Goal: Book appointment/travel/reservation

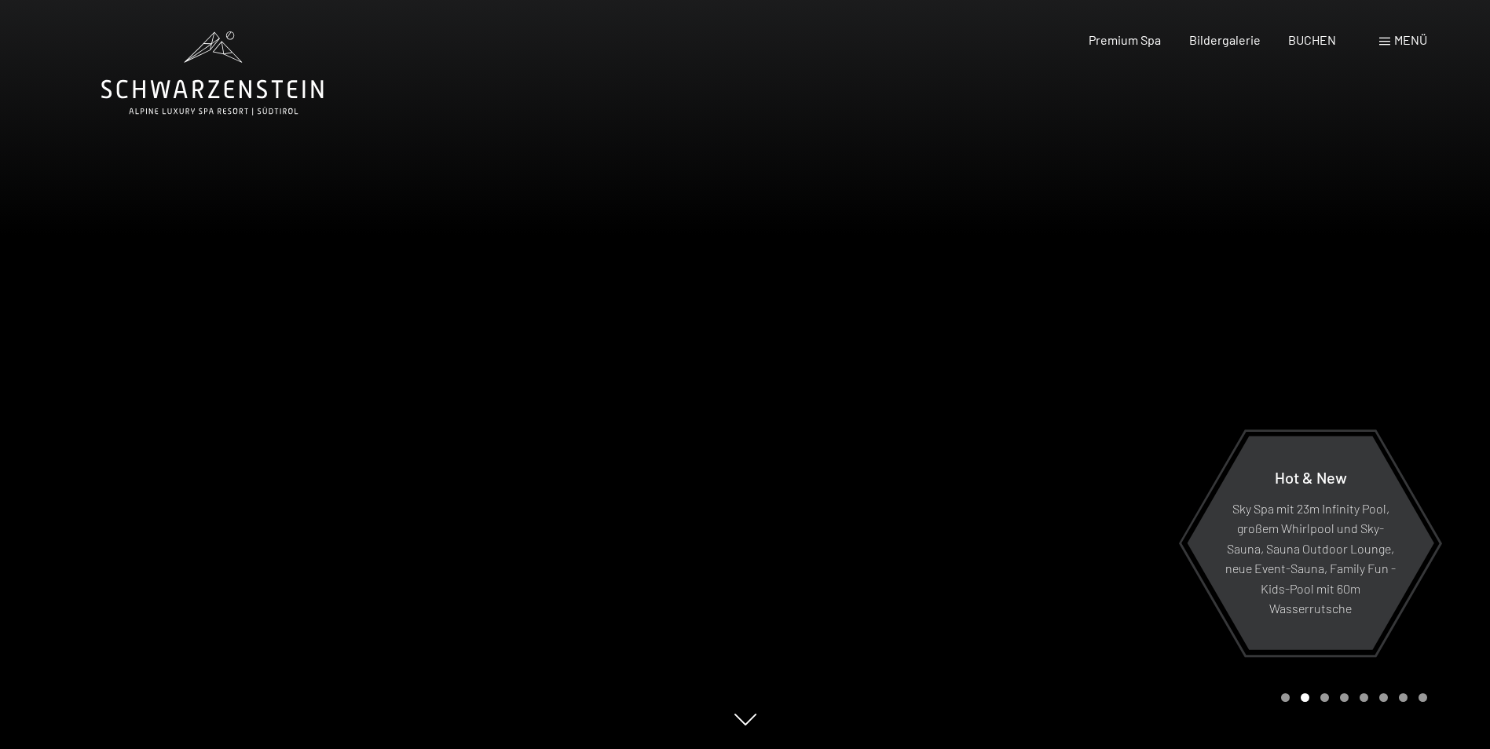
click at [1391, 44] on div "Menü" at bounding box center [1403, 39] width 48 height 17
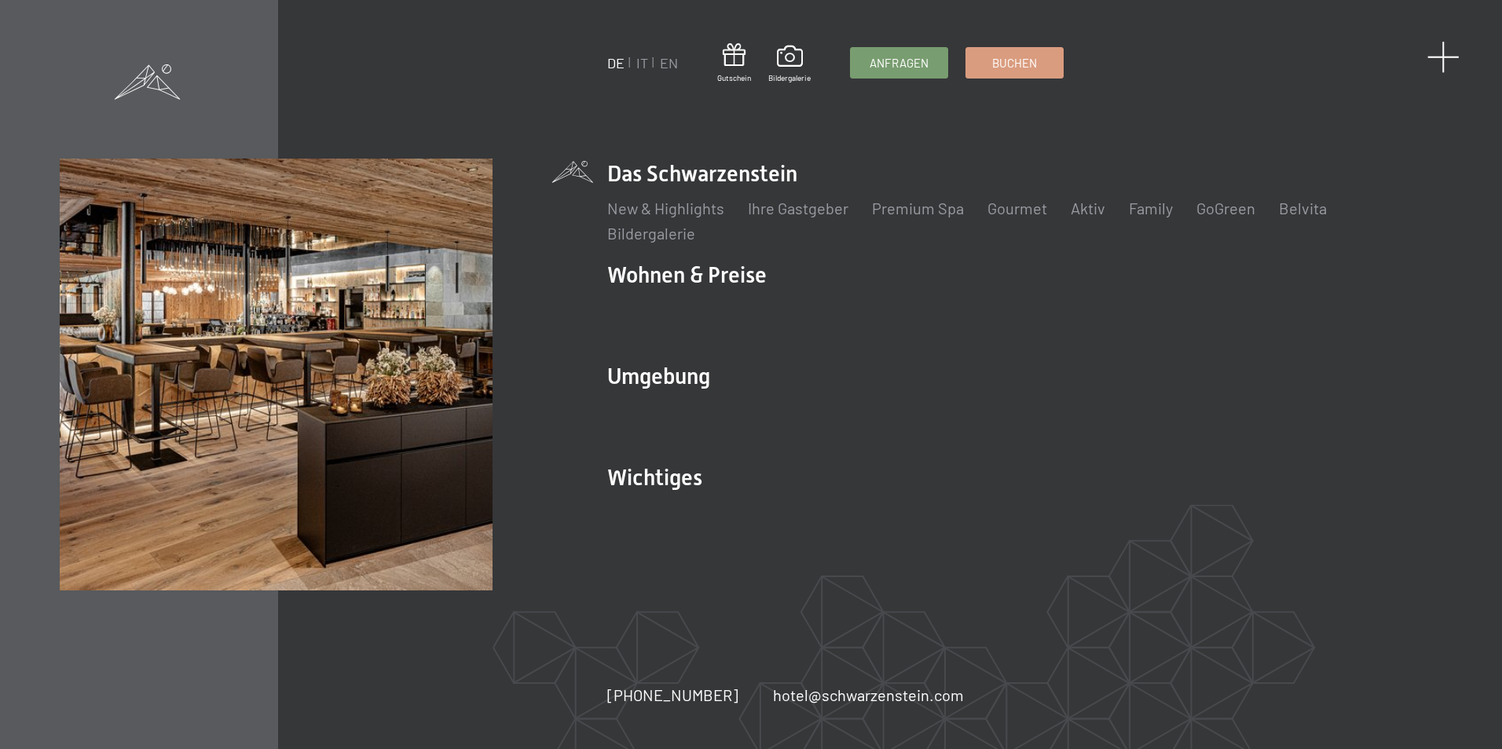
click at [1437, 54] on span at bounding box center [1443, 57] width 32 height 32
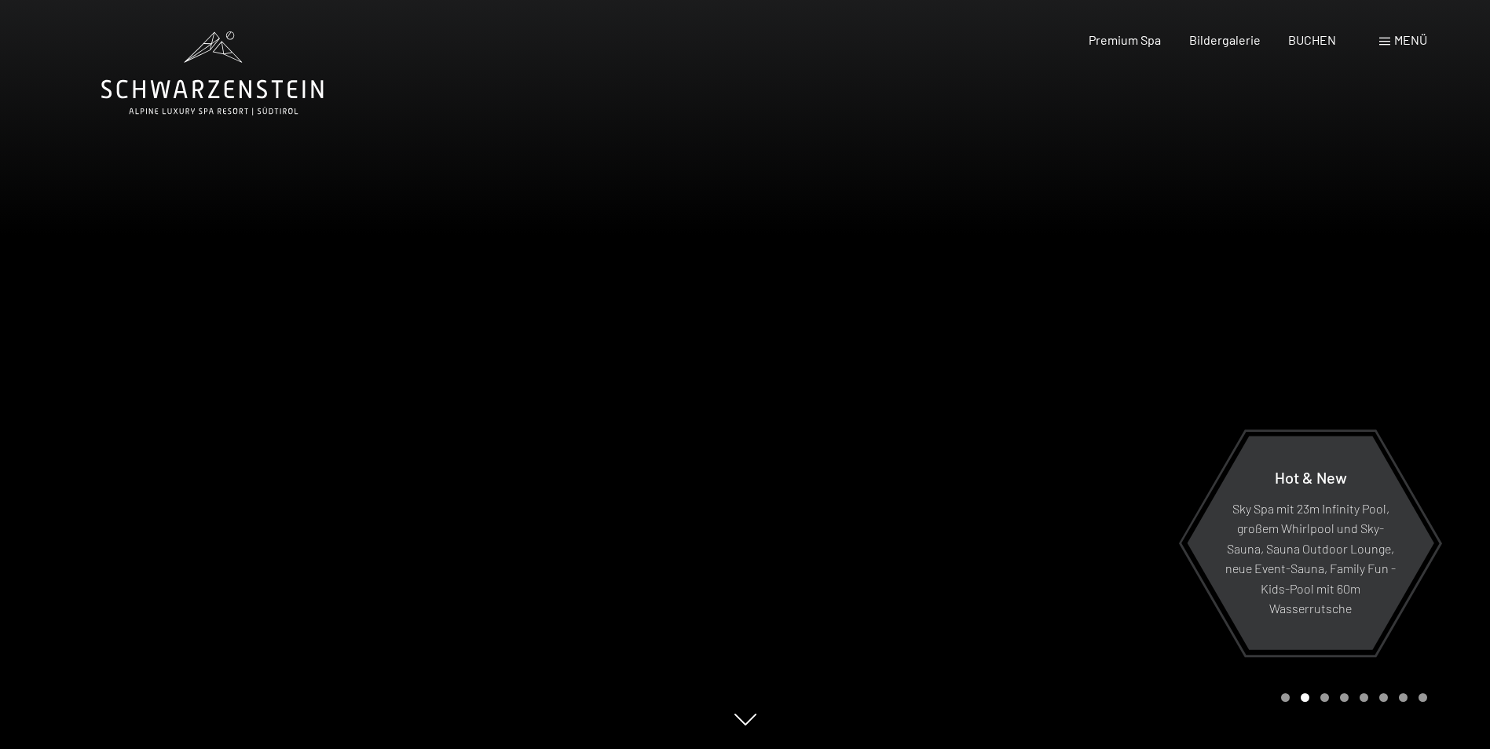
click at [240, 88] on icon at bounding box center [212, 89] width 222 height 19
click at [1381, 38] on span at bounding box center [1384, 42] width 11 height 8
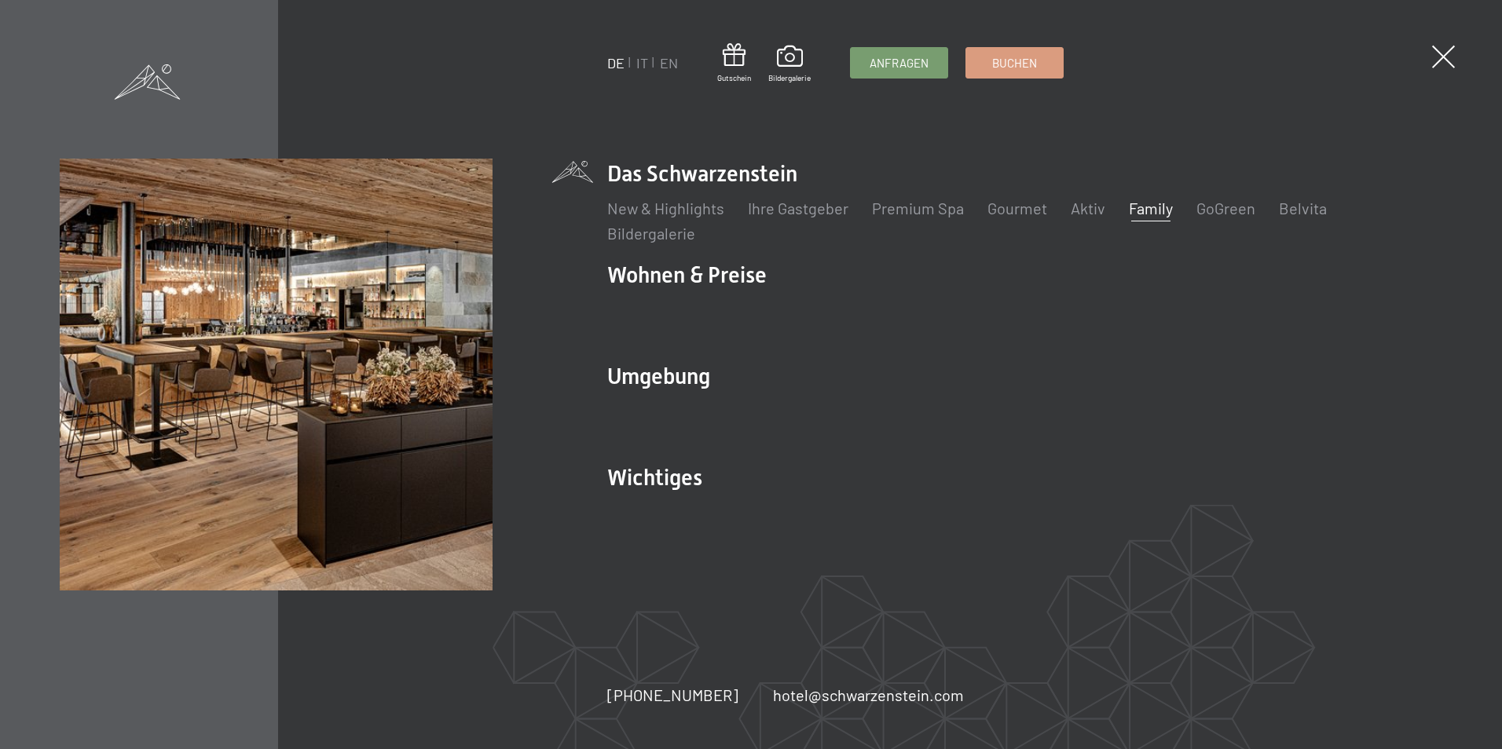
click at [1154, 205] on link "Family" at bounding box center [1151, 208] width 44 height 19
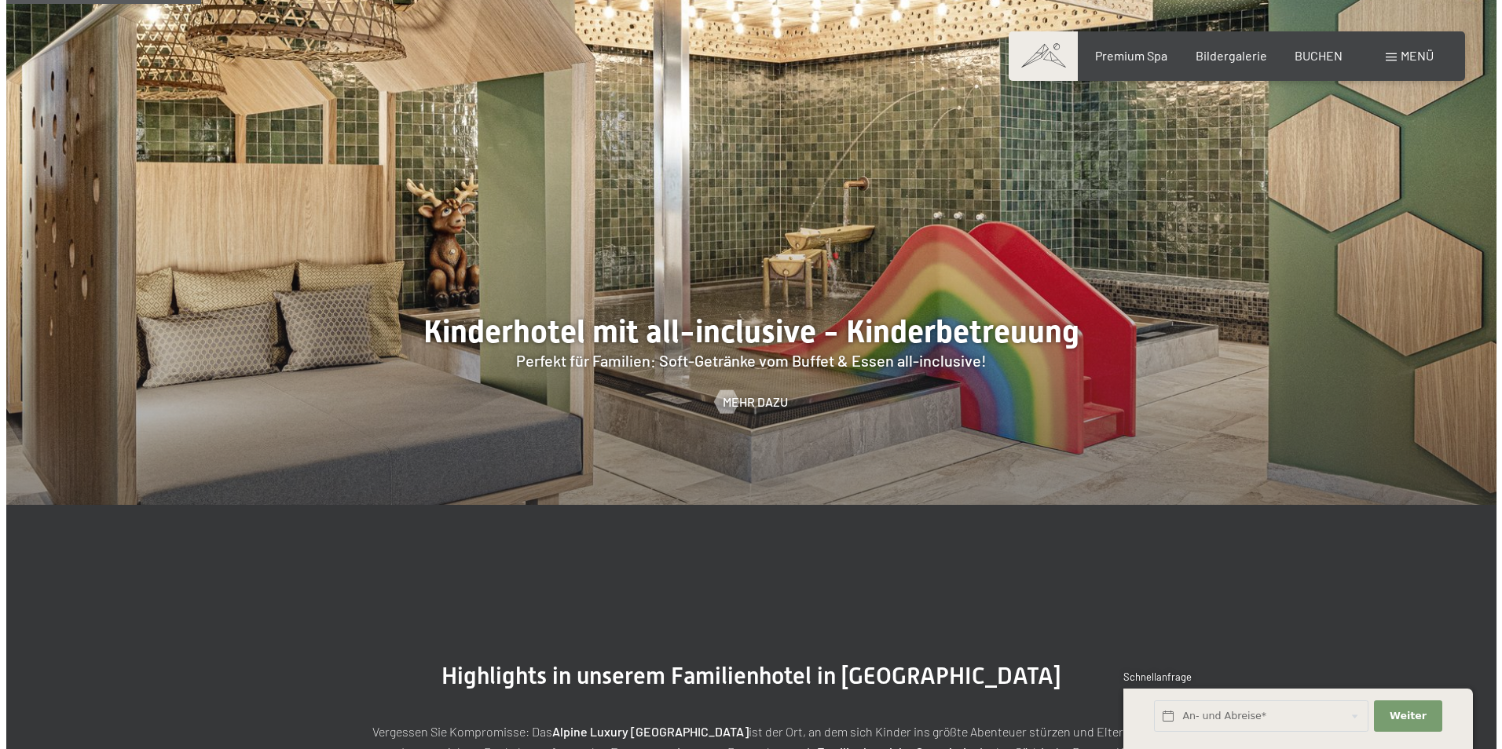
scroll to position [1750, 0]
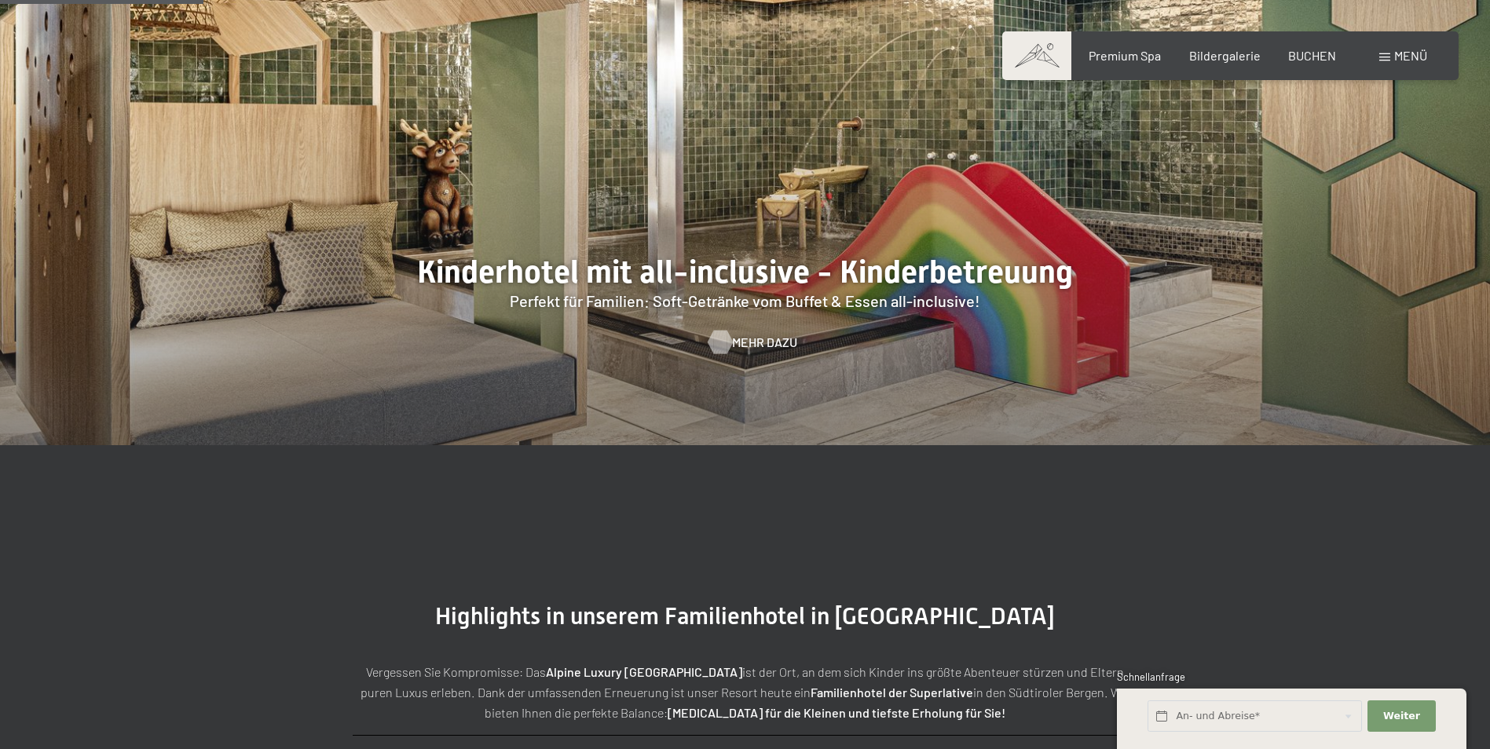
click at [749, 341] on span "Mehr dazu" at bounding box center [764, 342] width 65 height 17
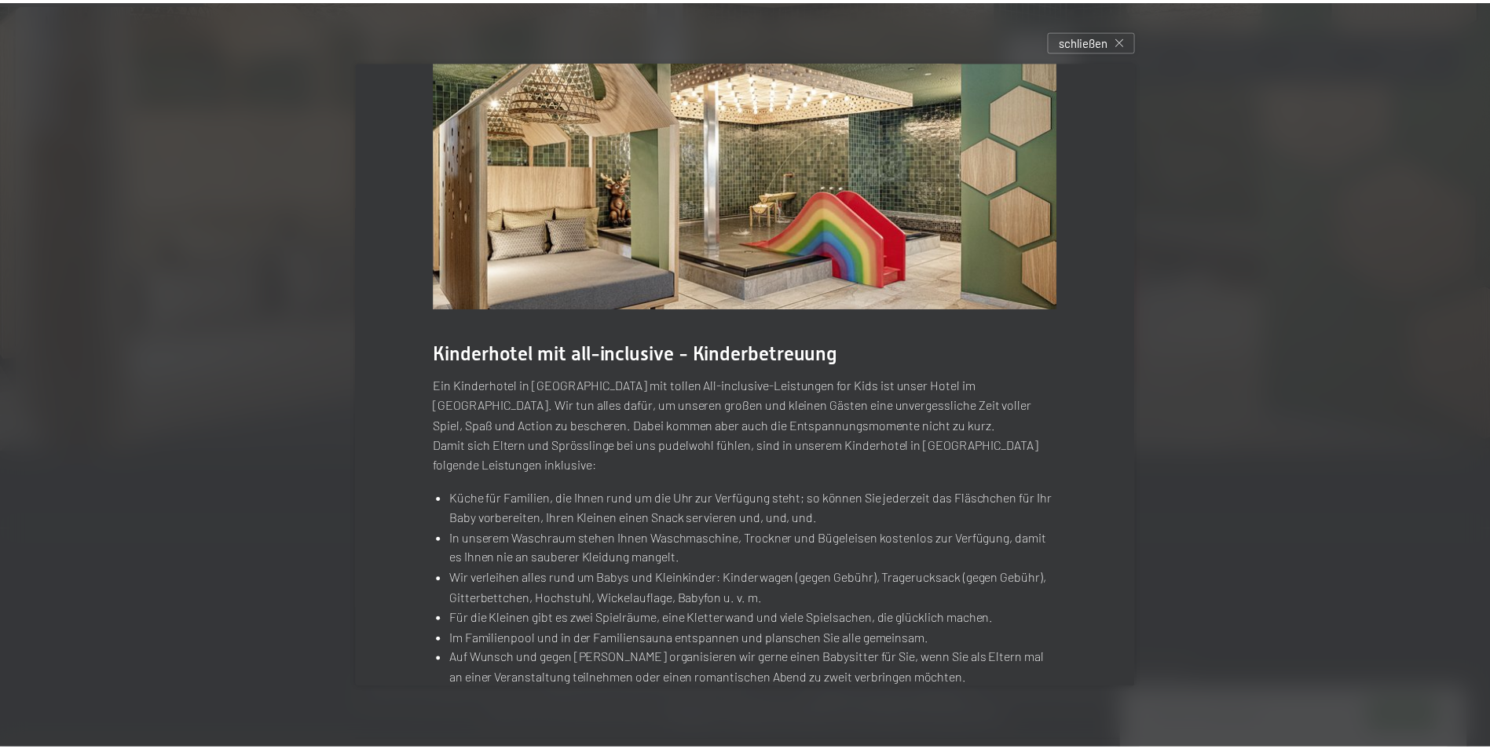
scroll to position [0, 0]
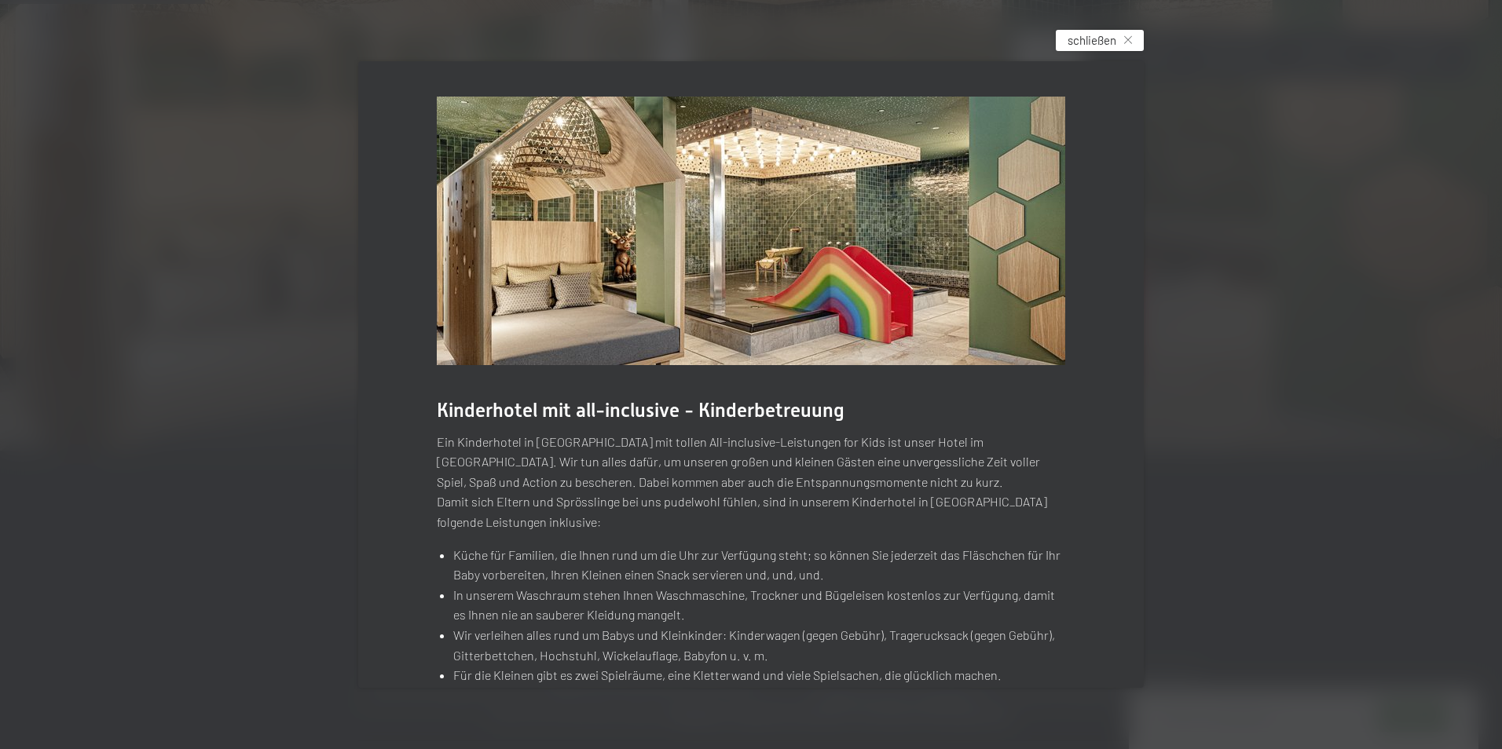
click at [1104, 43] on span "schließen" at bounding box center [1092, 40] width 49 height 16
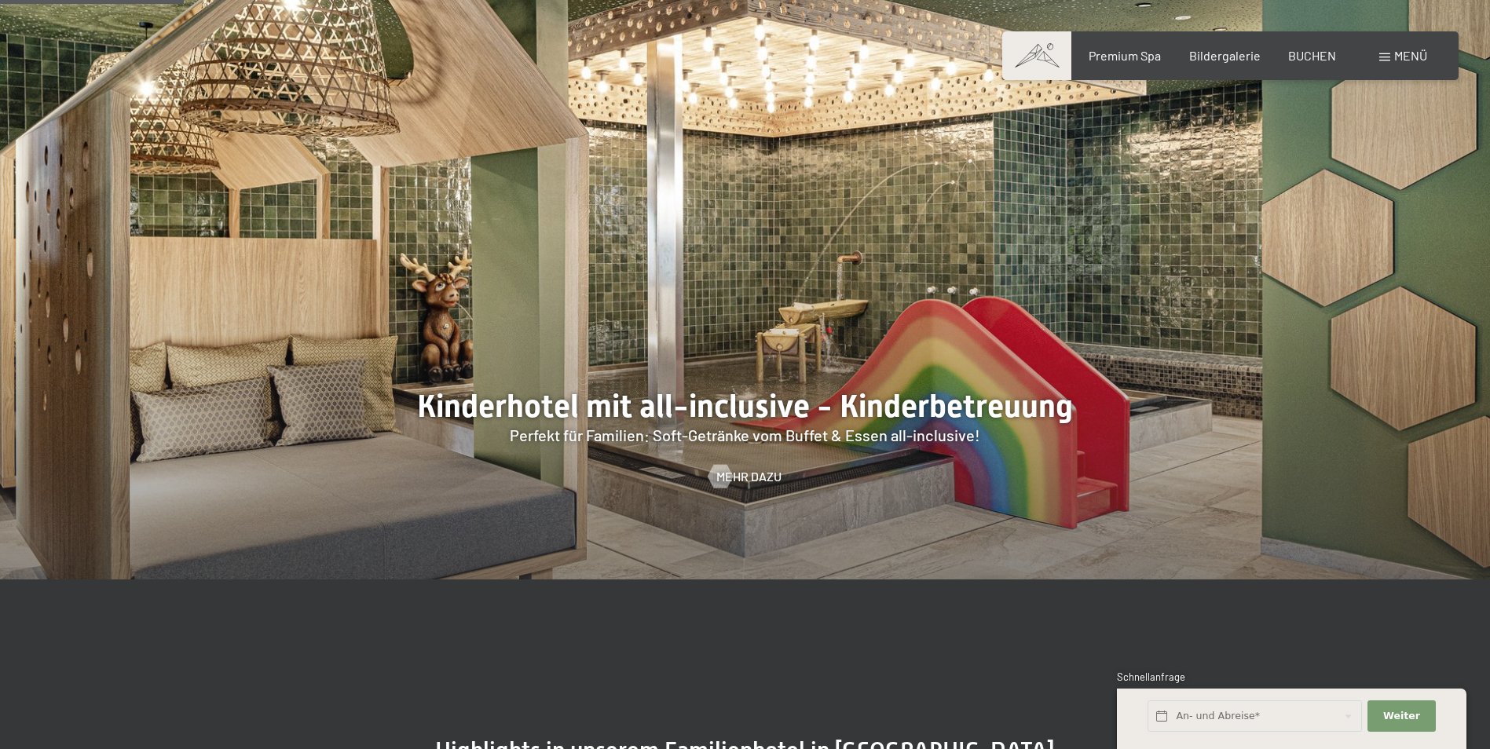
scroll to position [1585, 0]
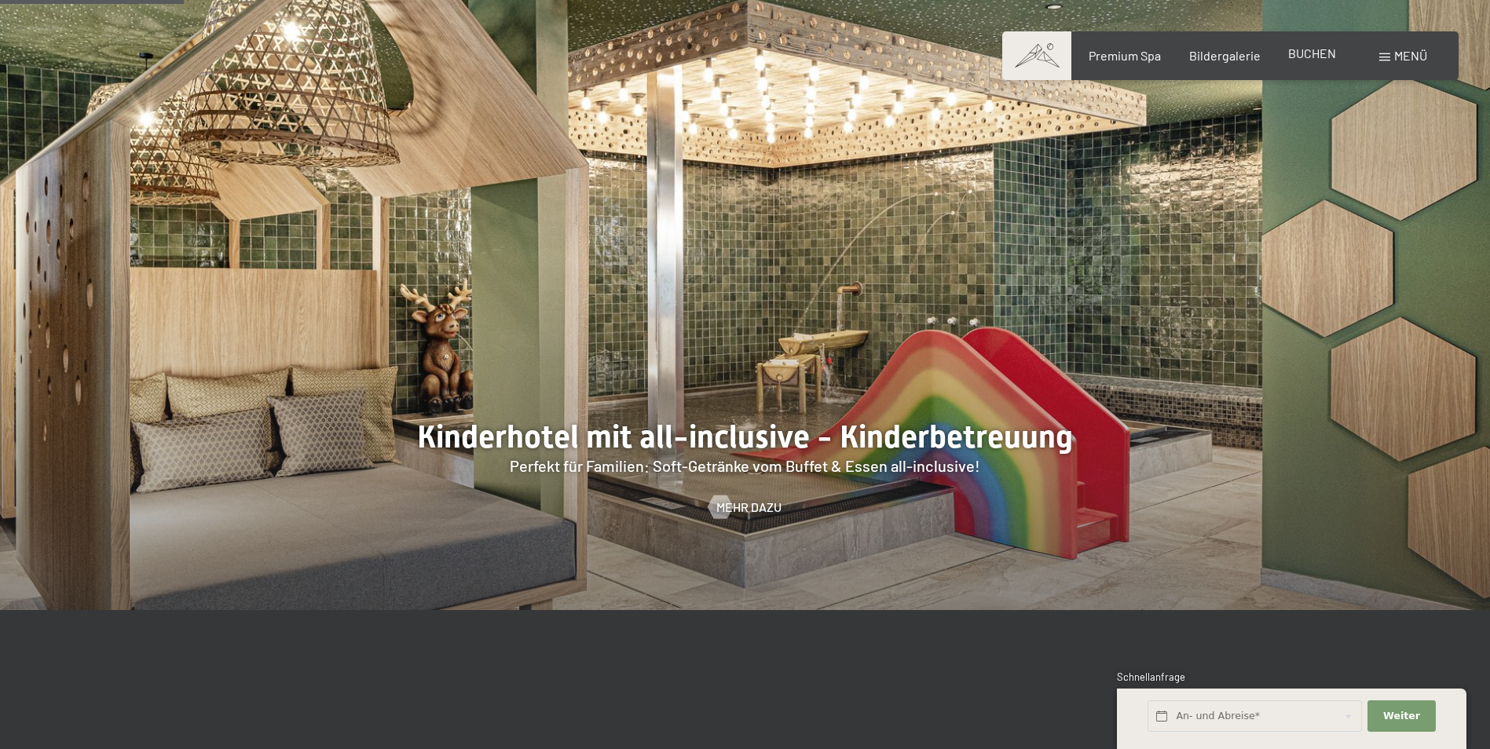
click at [1314, 53] on span "BUCHEN" at bounding box center [1312, 53] width 48 height 15
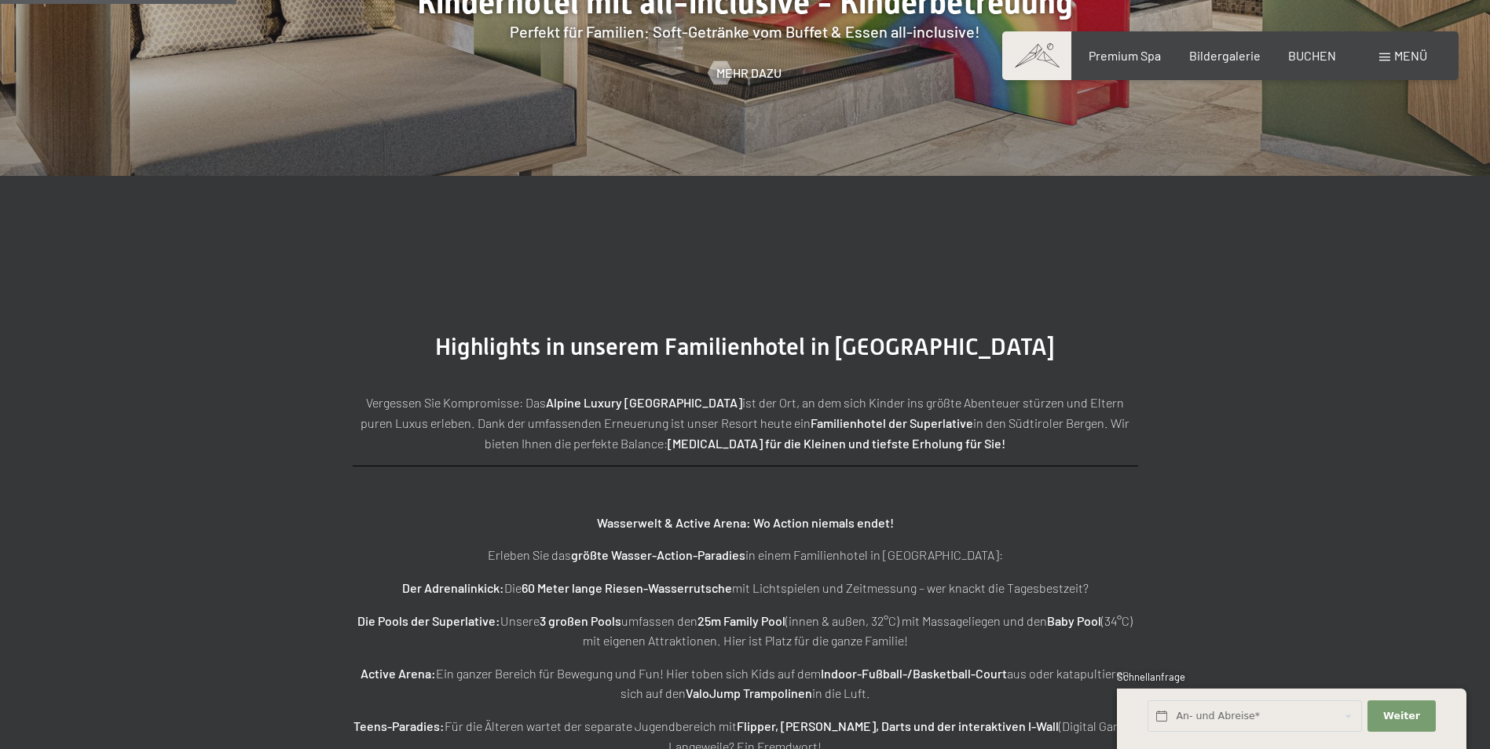
scroll to position [2034, 0]
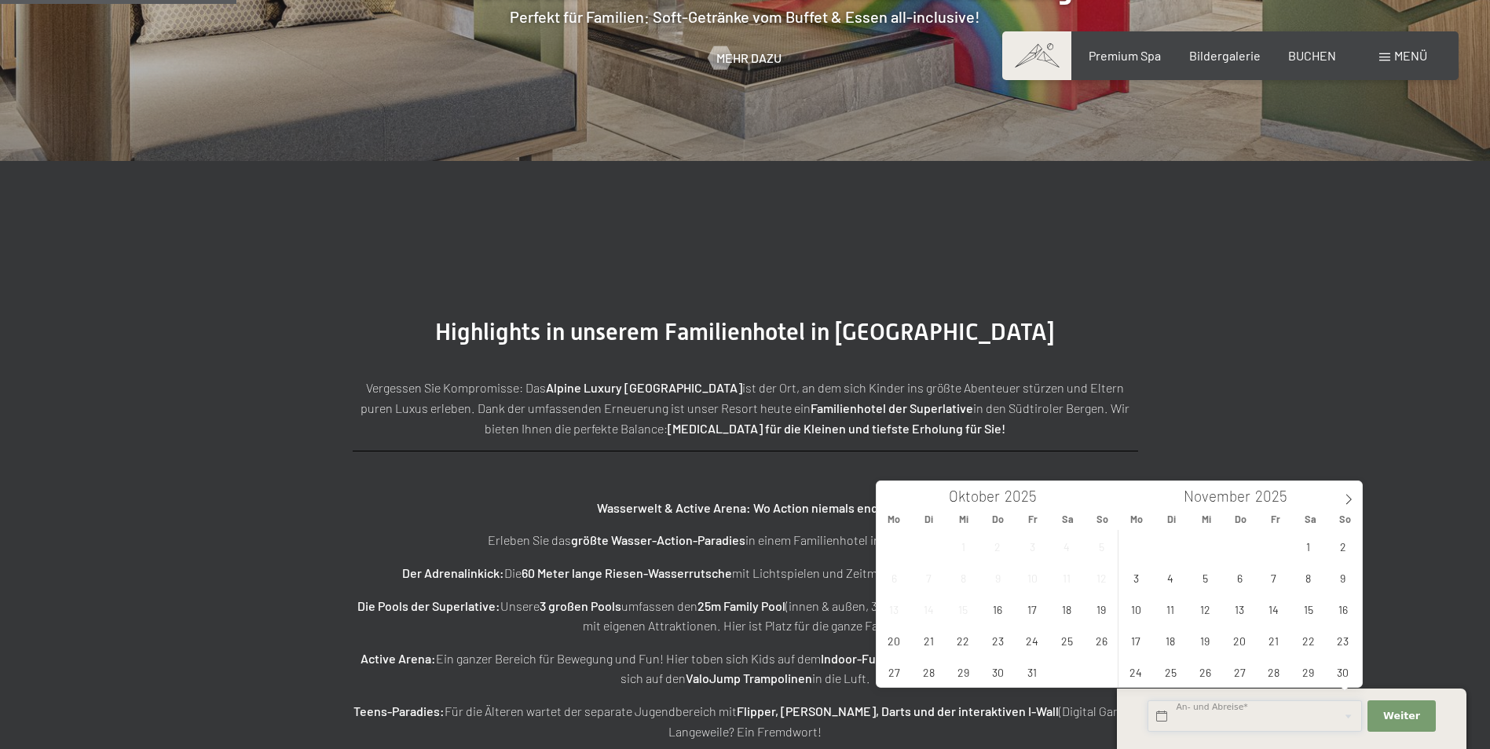
click at [1267, 721] on input "text" at bounding box center [1255, 717] width 214 height 32
click at [1208, 576] on span "5" at bounding box center [1205, 577] width 31 height 31
click at [1147, 612] on span "10" at bounding box center [1136, 609] width 31 height 31
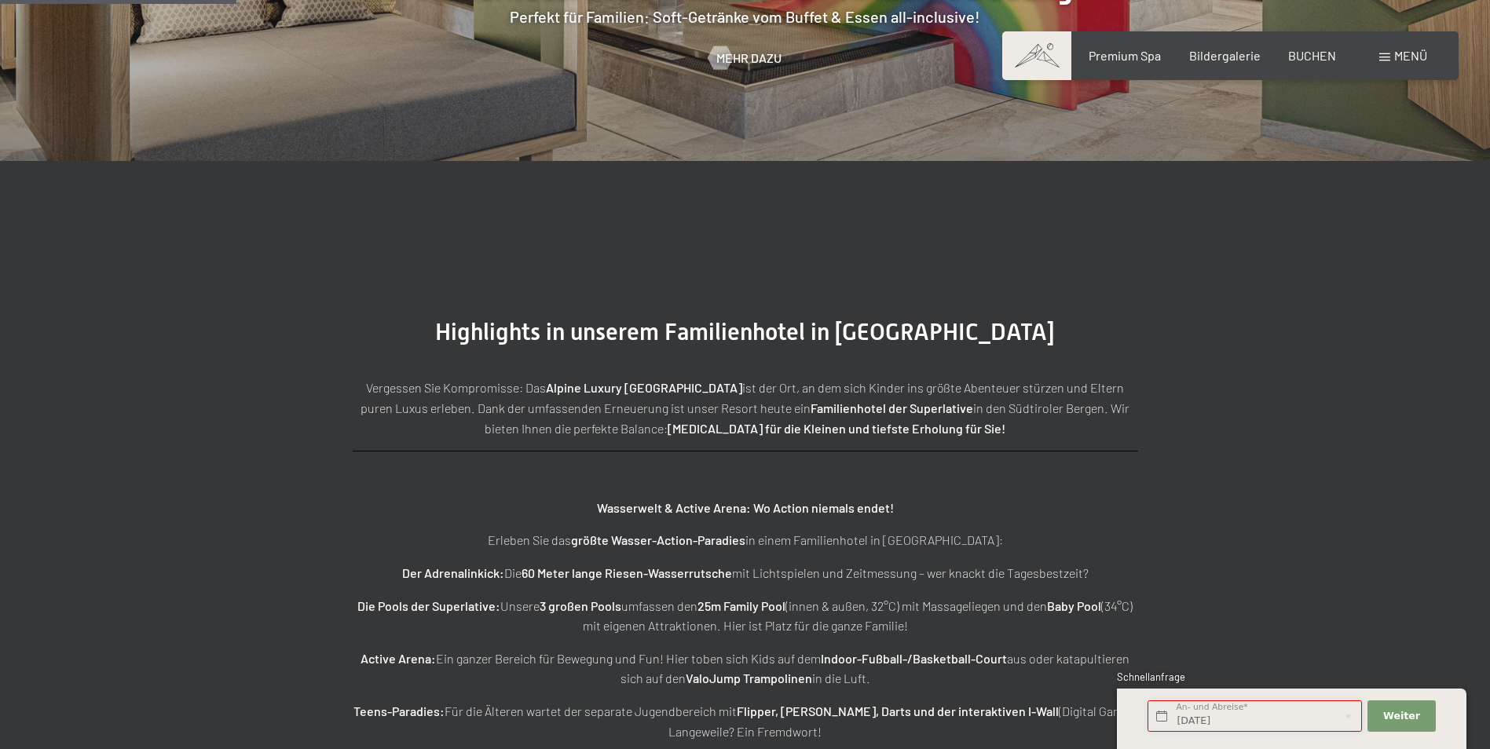
type input "Mi. 05.11.2025 - Mo. 10.11.2025"
click at [1393, 716] on span "Weiter" at bounding box center [1401, 716] width 37 height 14
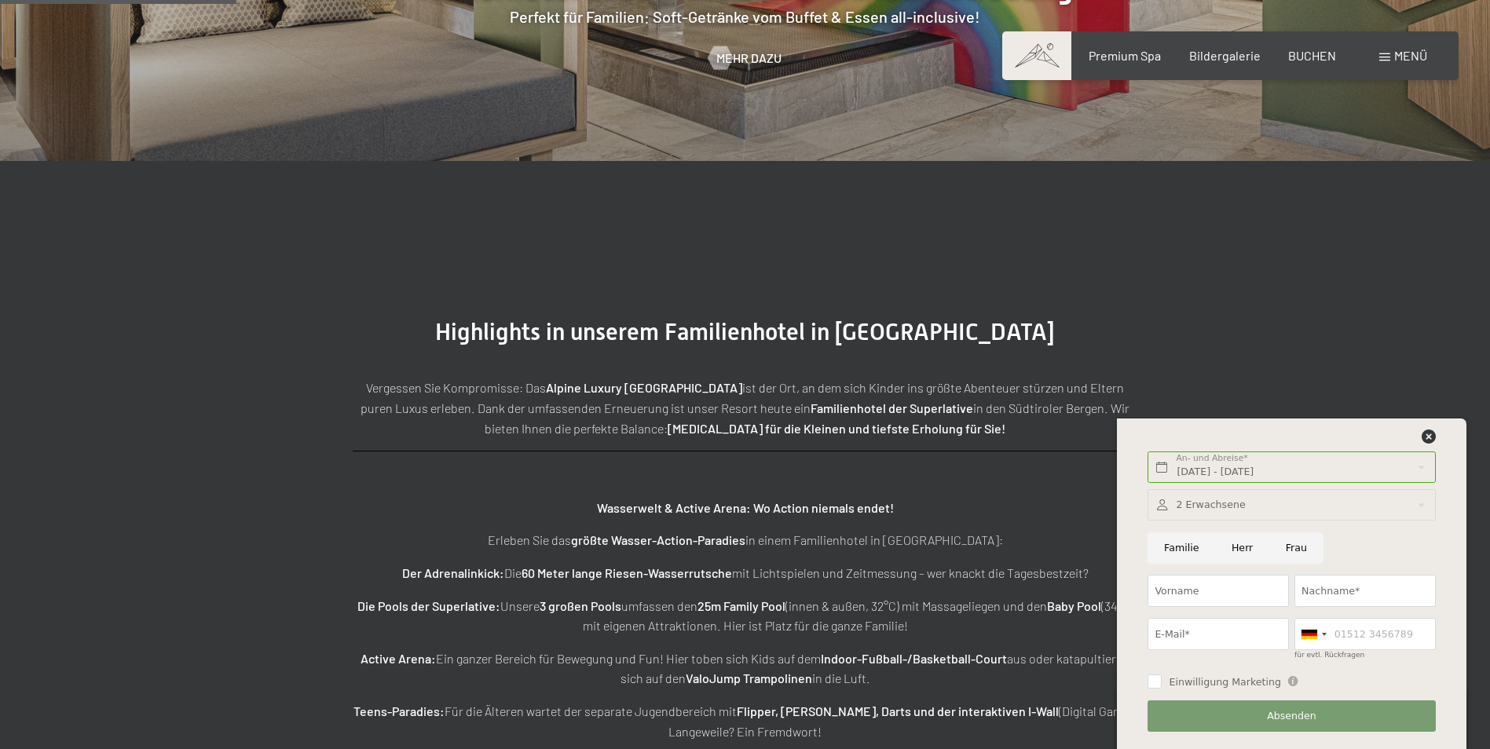
click at [1183, 550] on input "Familie" at bounding box center [1182, 549] width 68 height 32
radio input "true"
click at [1226, 504] on div at bounding box center [1291, 505] width 287 height 32
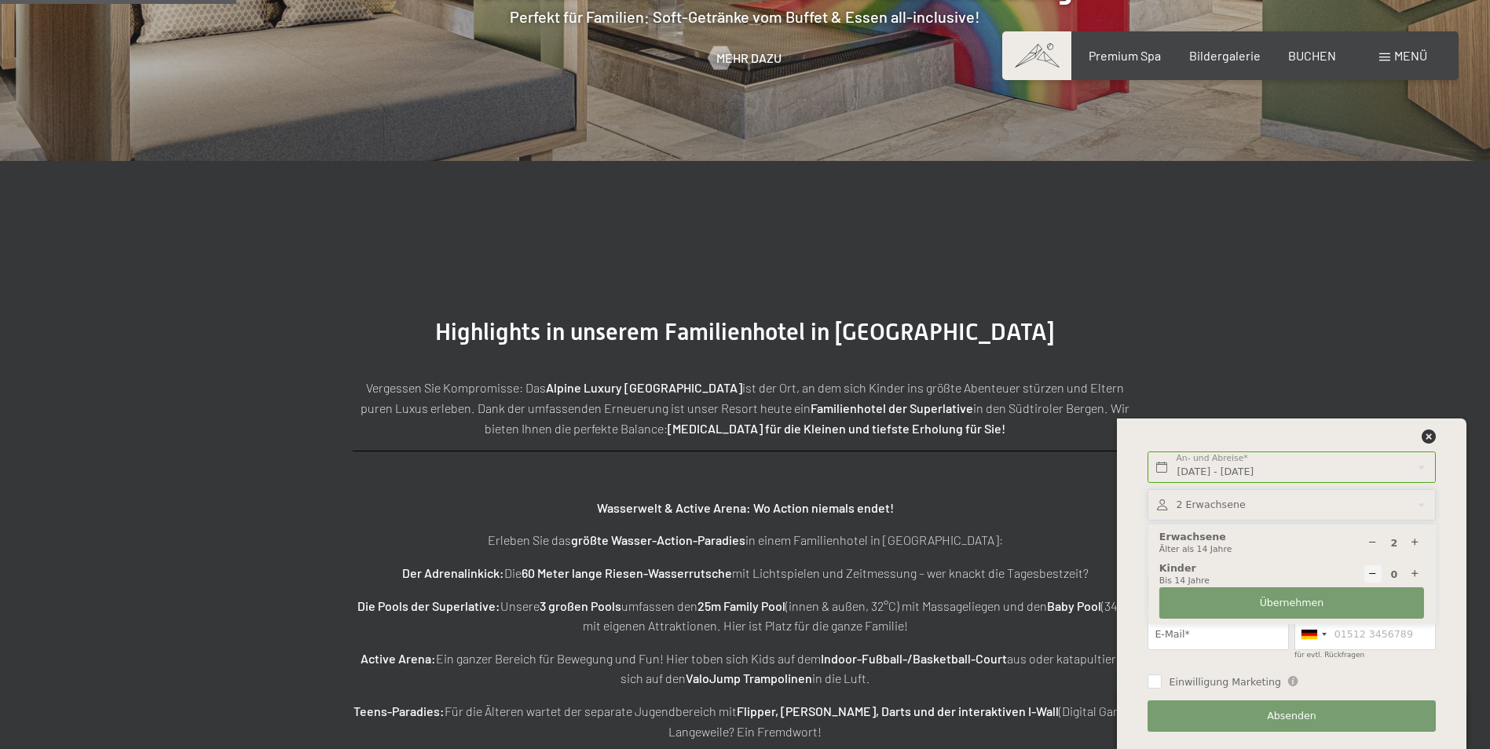
click at [1208, 574] on div "0 Kinder Bis 14 Jahre" at bounding box center [1291, 575] width 265 height 26
click at [1416, 570] on icon at bounding box center [1415, 574] width 10 height 10
type input "1"
select select
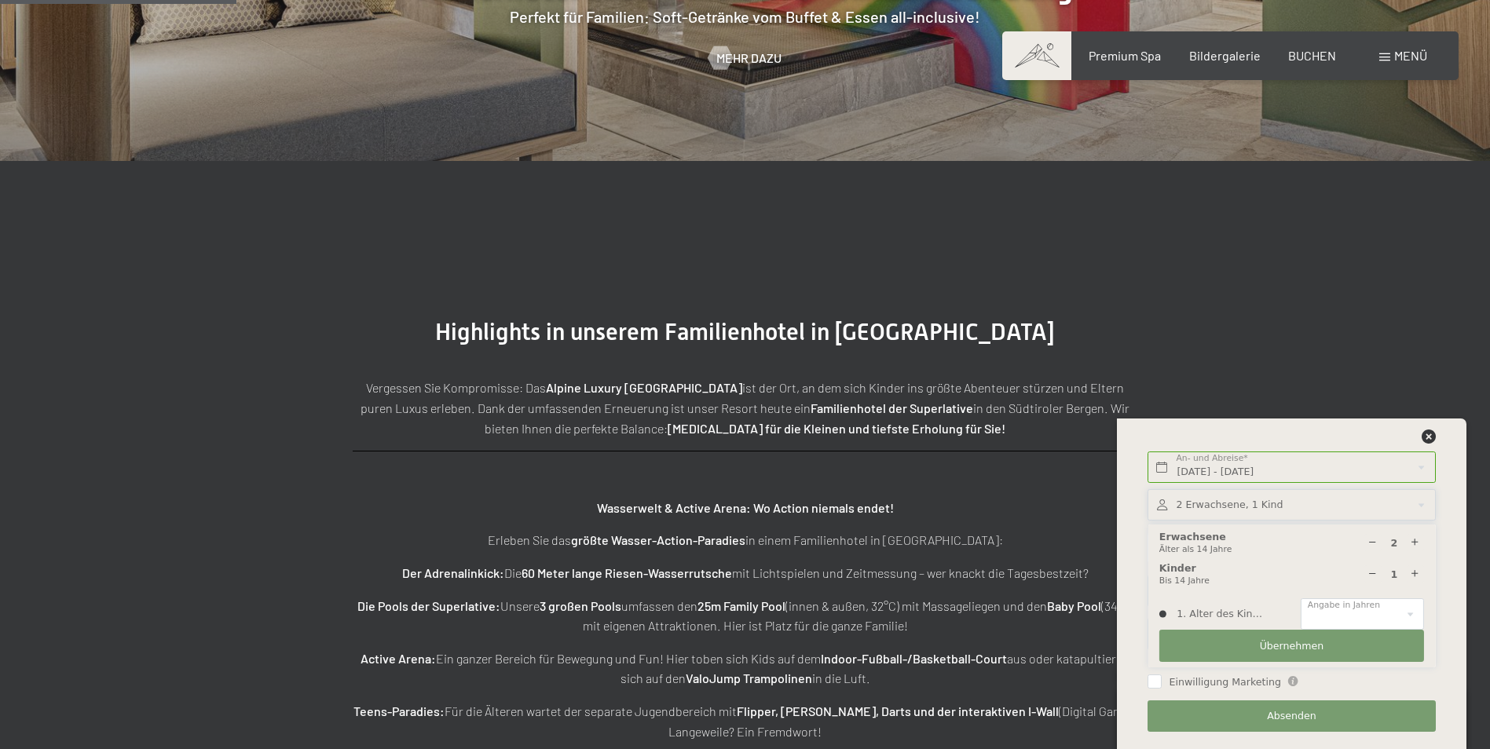
click at [1416, 570] on icon at bounding box center [1415, 574] width 10 height 10
type input "2"
select select
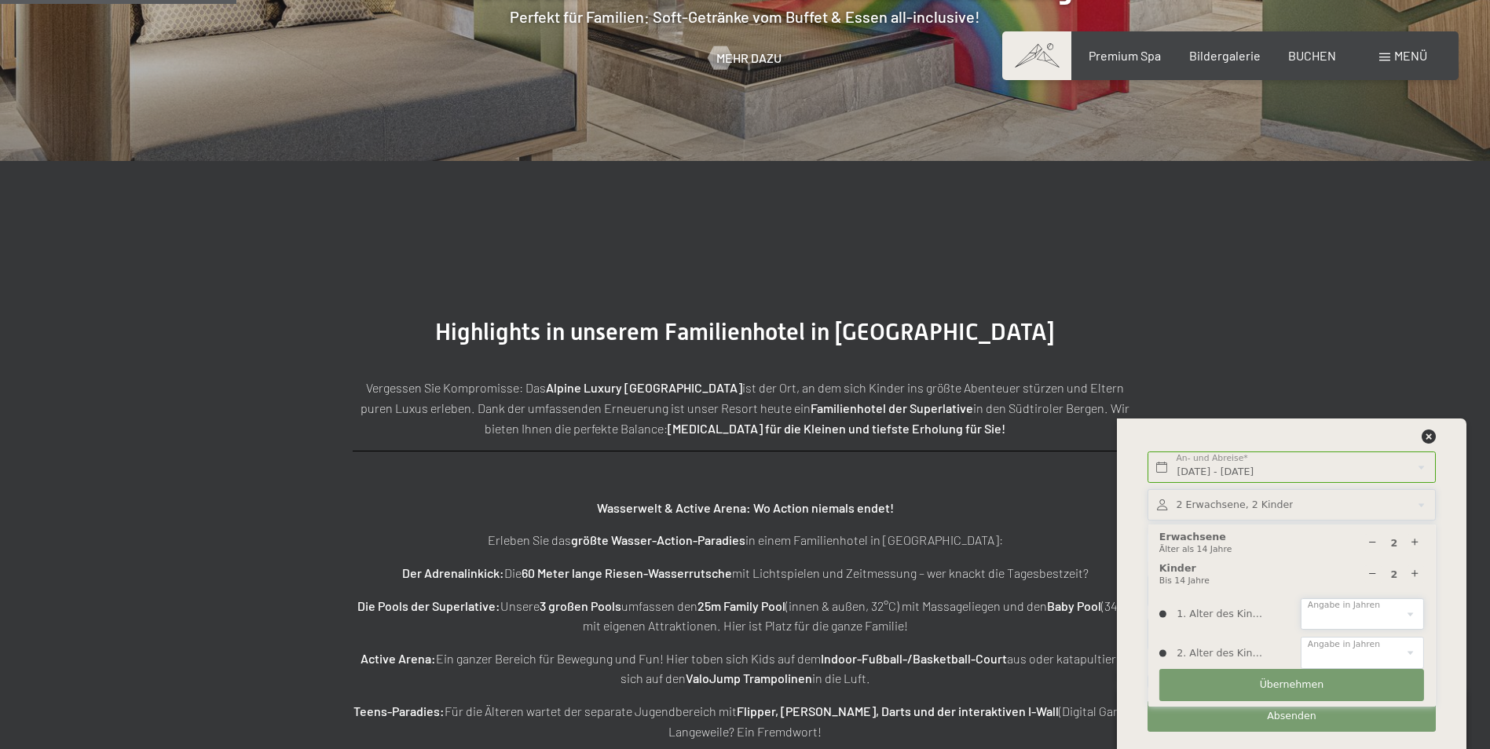
click at [1383, 625] on select "0 1 2 3 4 5 6 7 8 9 10 11 12 13 14" at bounding box center [1362, 615] width 123 height 32
select select "1"
click at [1301, 599] on select "0 1 2 3 4 5 6 7 8 9 10 11 12 13 14" at bounding box center [1362, 615] width 123 height 32
click at [1373, 653] on select "0 1 2 3 4 5 6 7 8 9 10 11 12 13 14" at bounding box center [1362, 653] width 123 height 32
select select "3"
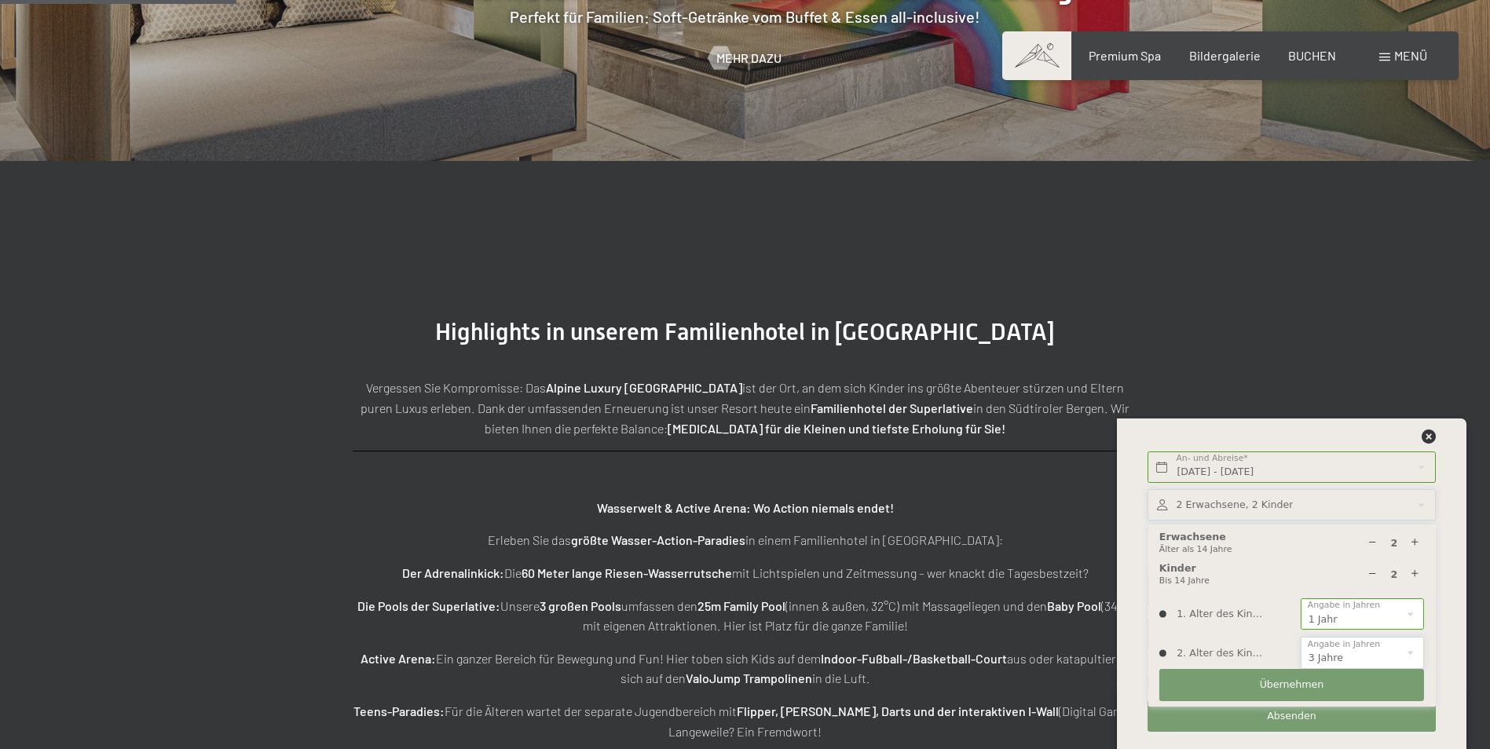
click at [1301, 637] on select "0 1 2 3 4 5 6 7 8 9 10 11 12 13 14" at bounding box center [1362, 653] width 123 height 32
click at [1313, 688] on span "Übernehmen" at bounding box center [1292, 685] width 64 height 14
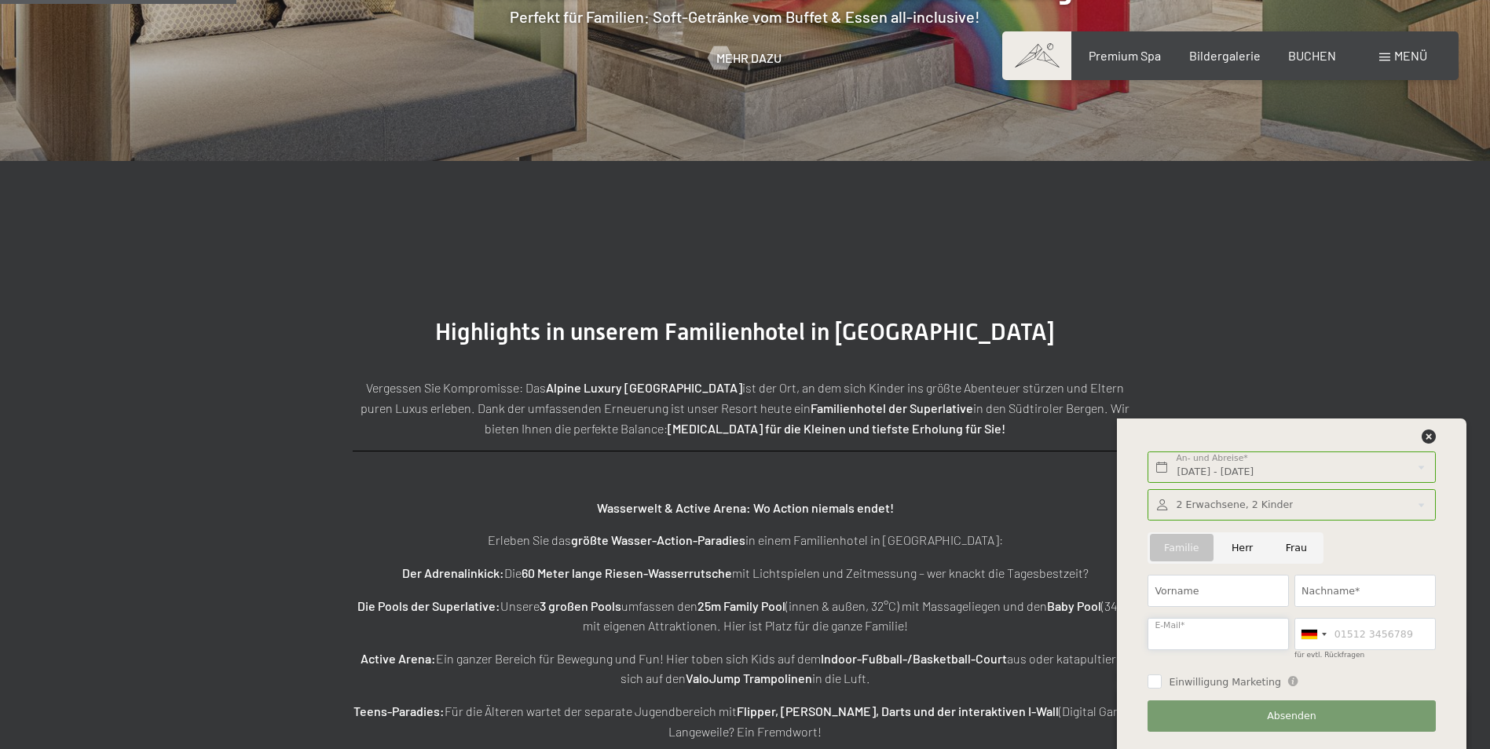
click at [1247, 628] on input "E-Mail*" at bounding box center [1218, 634] width 141 height 32
type input "hotel@unterellmau.at"
type input "GErhard"
type input "Schwabl KG"
type input "06767291655"
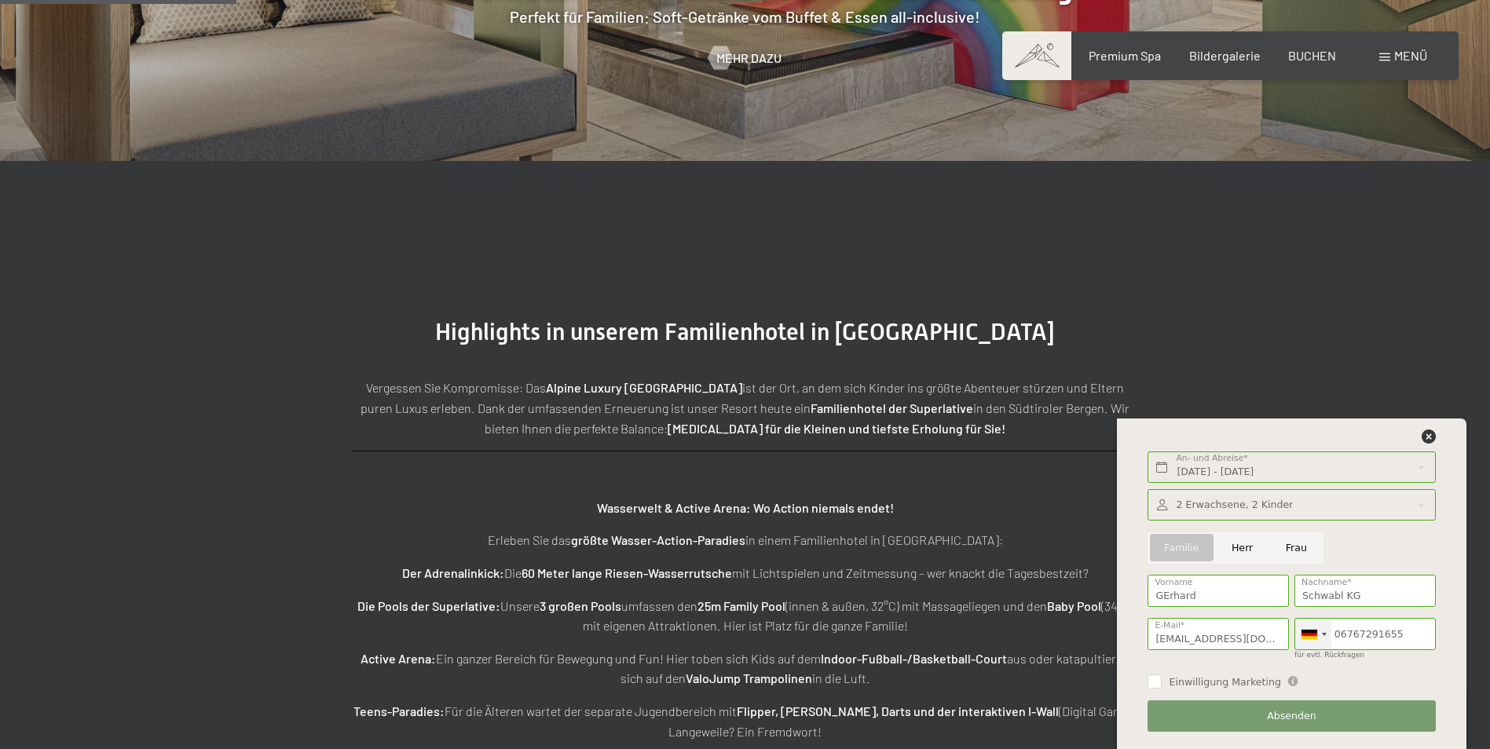
click at [1317, 631] on div at bounding box center [1310, 634] width 16 height 9
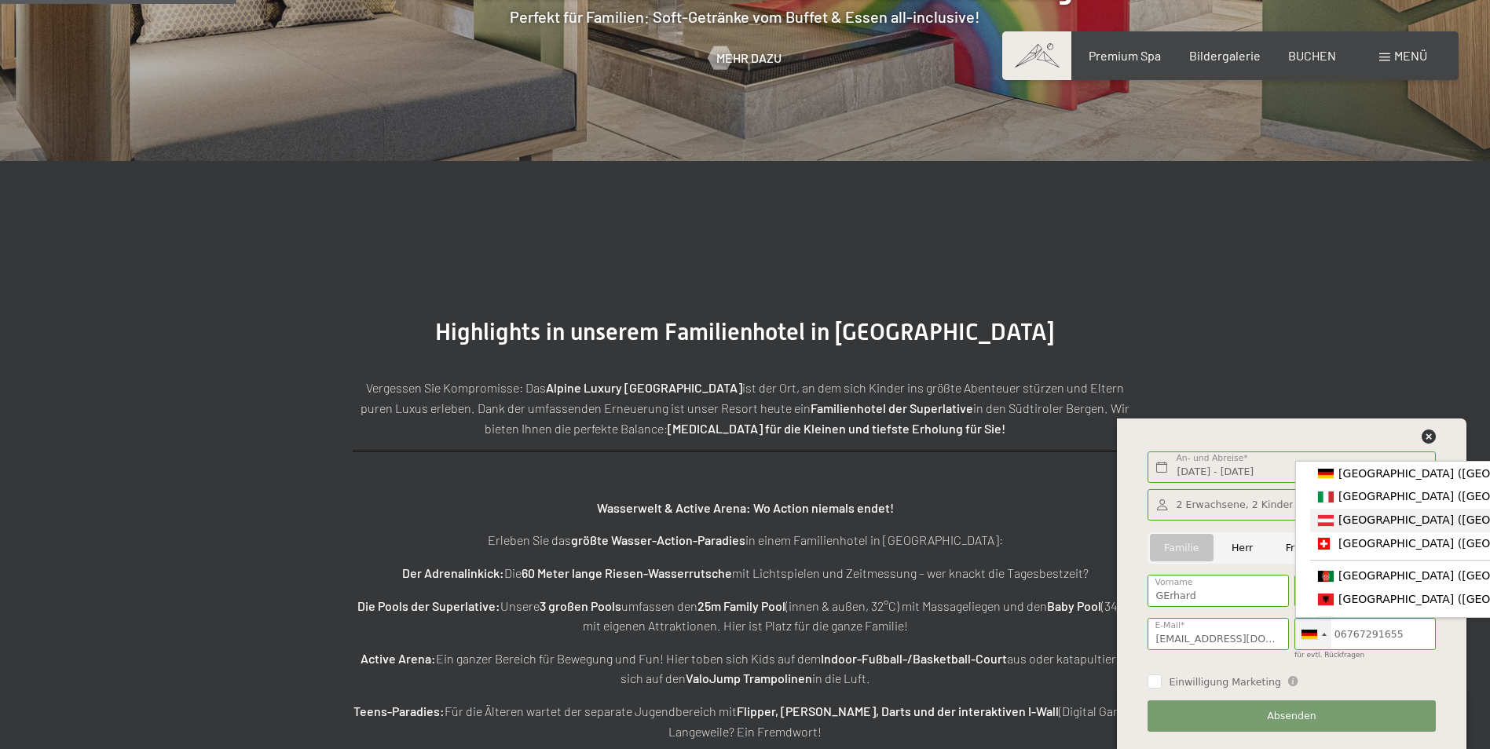
click at [1357, 518] on span "[GEOGRAPHIC_DATA] ([GEOGRAPHIC_DATA])" at bounding box center [1461, 520] width 244 height 13
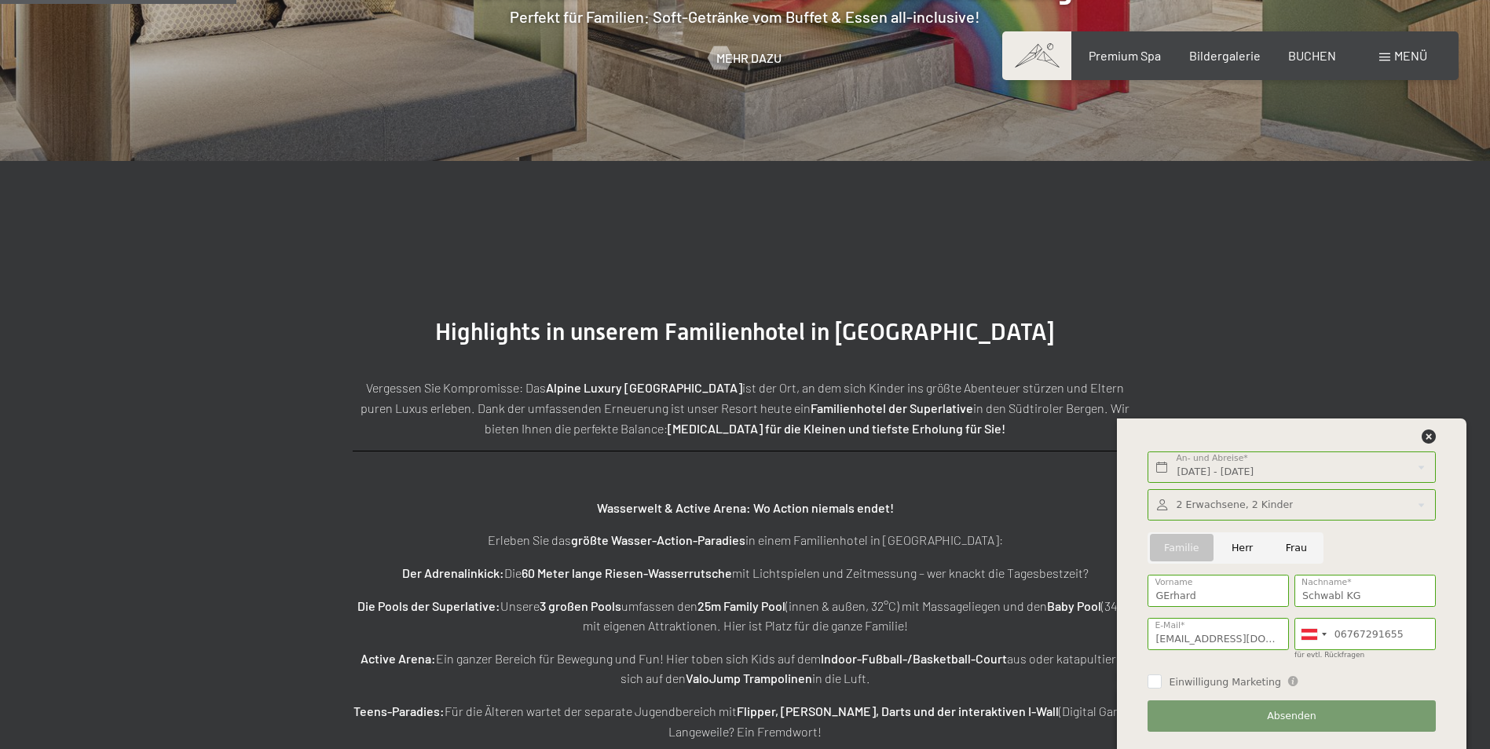
click at [1177, 684] on span "Einwilligung Marketing" at bounding box center [1225, 683] width 112 height 14
click at [1162, 684] on input "Einwilligung Marketing" at bounding box center [1155, 682] width 14 height 14
click at [1154, 689] on input "Einwilligung Marketing" at bounding box center [1155, 682] width 14 height 14
checkbox input "true"
click at [1268, 715] on button "Absenden" at bounding box center [1291, 717] width 287 height 32
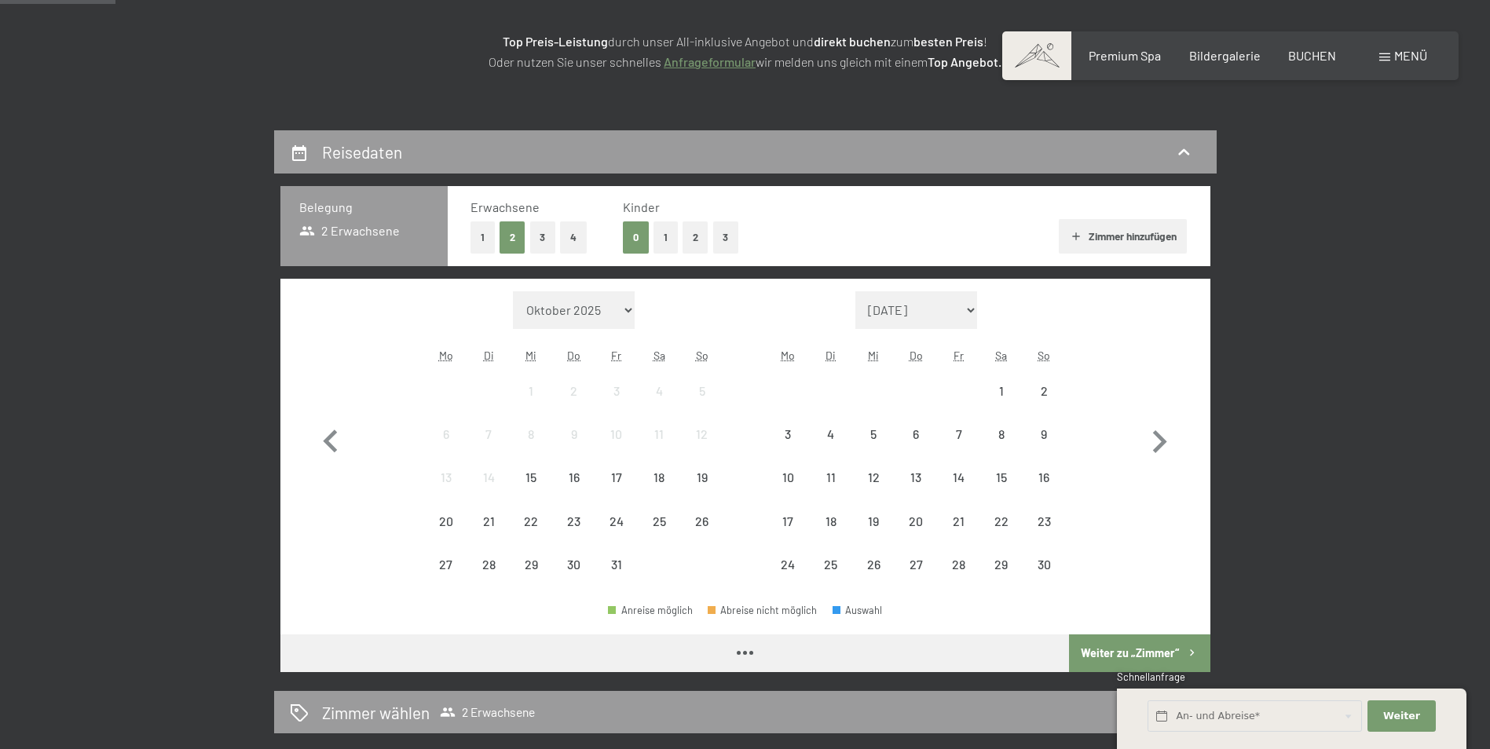
scroll to position [263, 0]
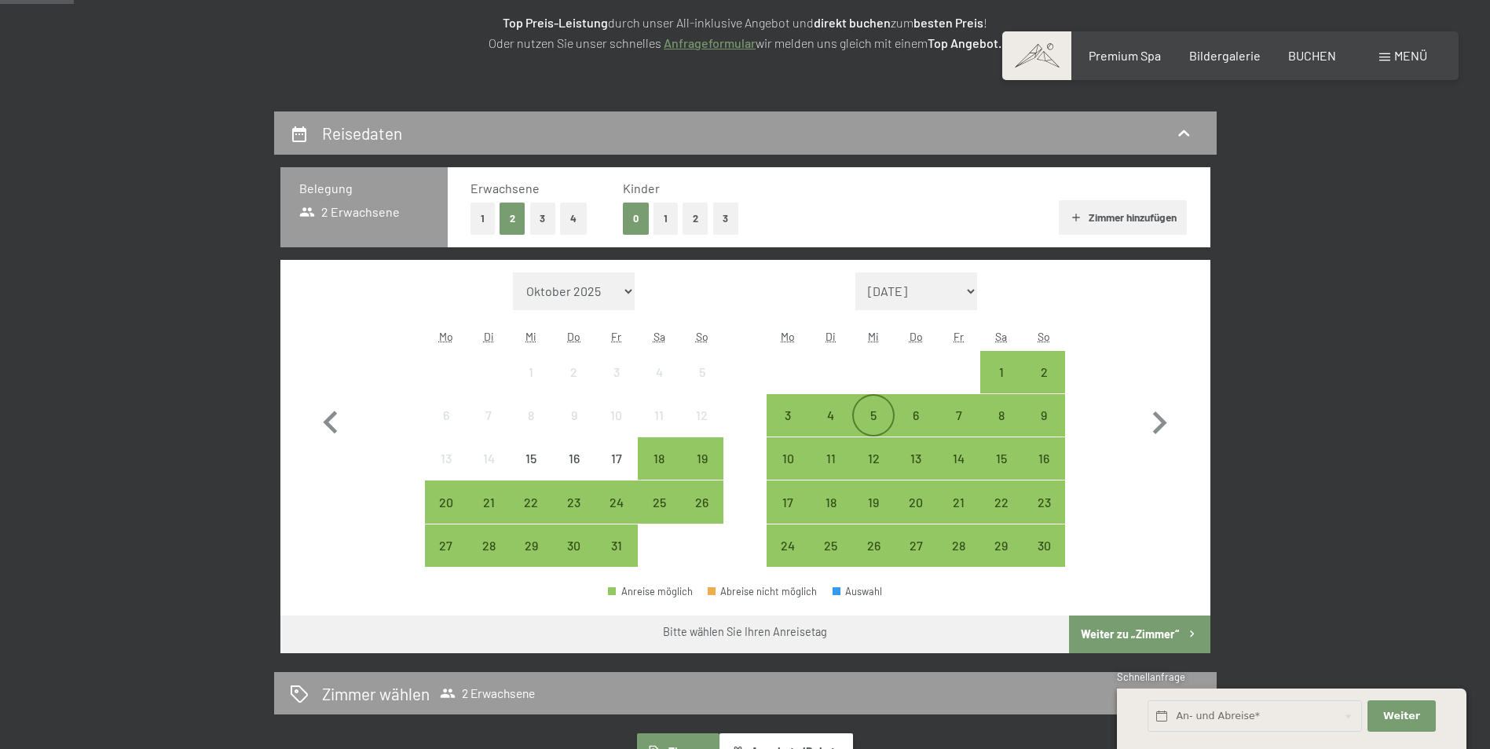
click at [866, 419] on div "5" at bounding box center [873, 428] width 39 height 39
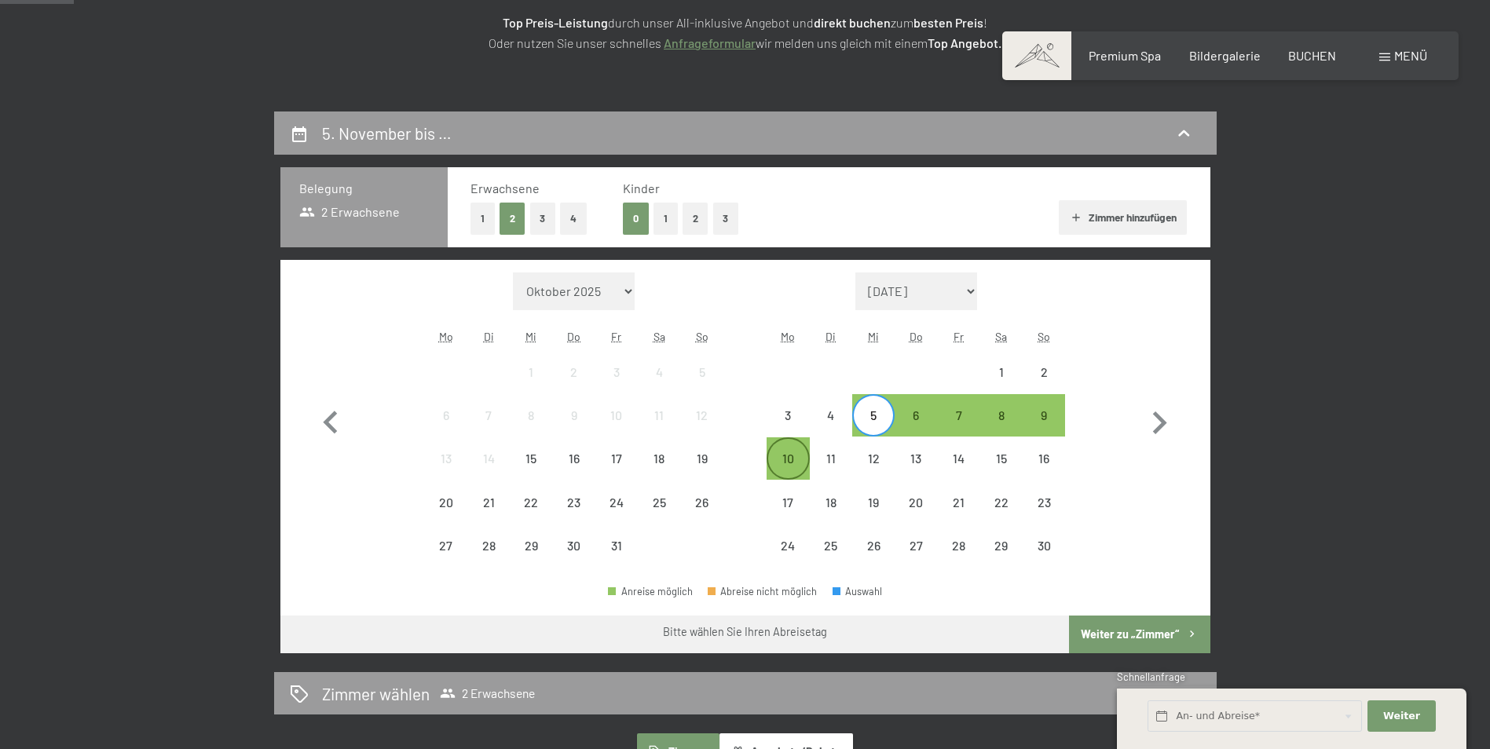
click at [793, 465] on div "10" at bounding box center [787, 471] width 39 height 39
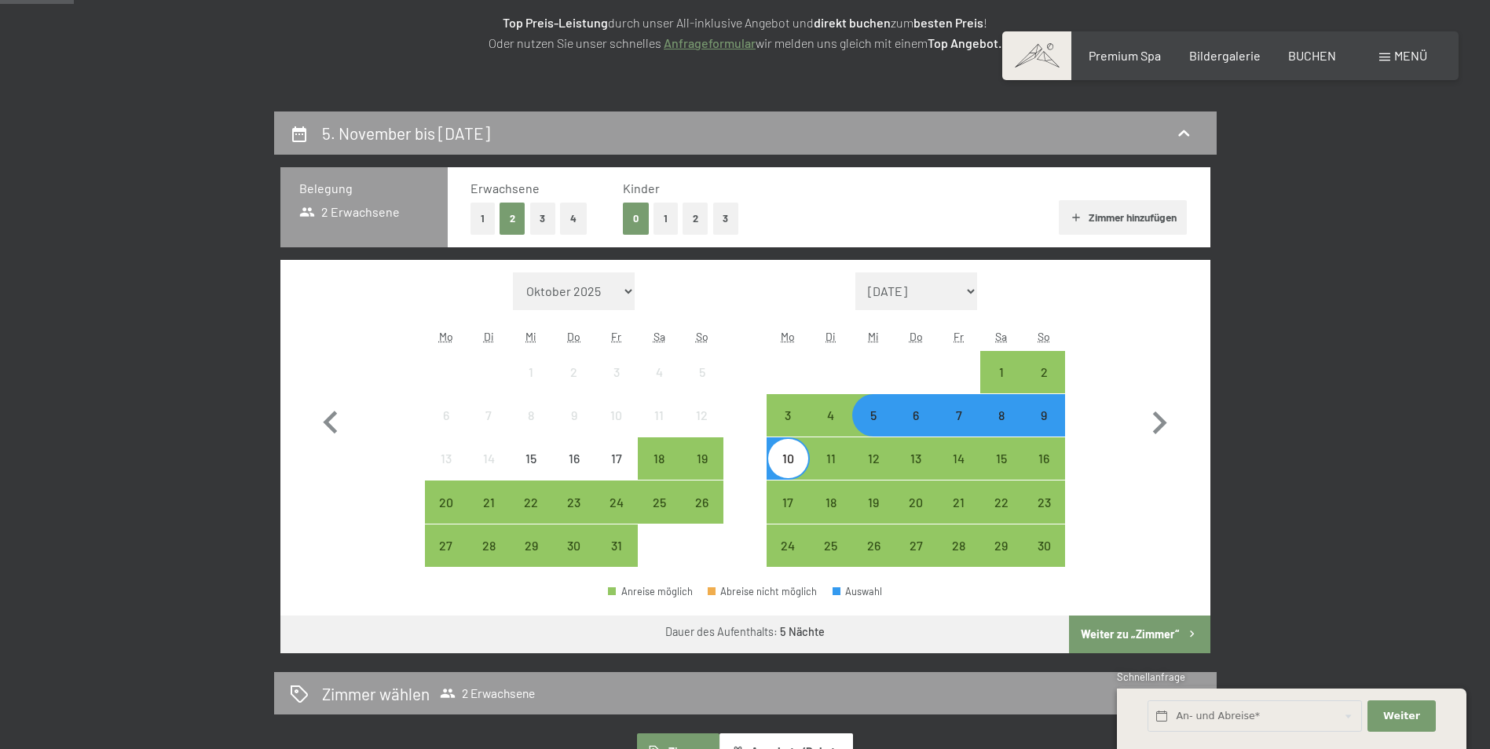
click at [1119, 636] on button "Weiter zu „Zimmer“" at bounding box center [1139, 635] width 141 height 38
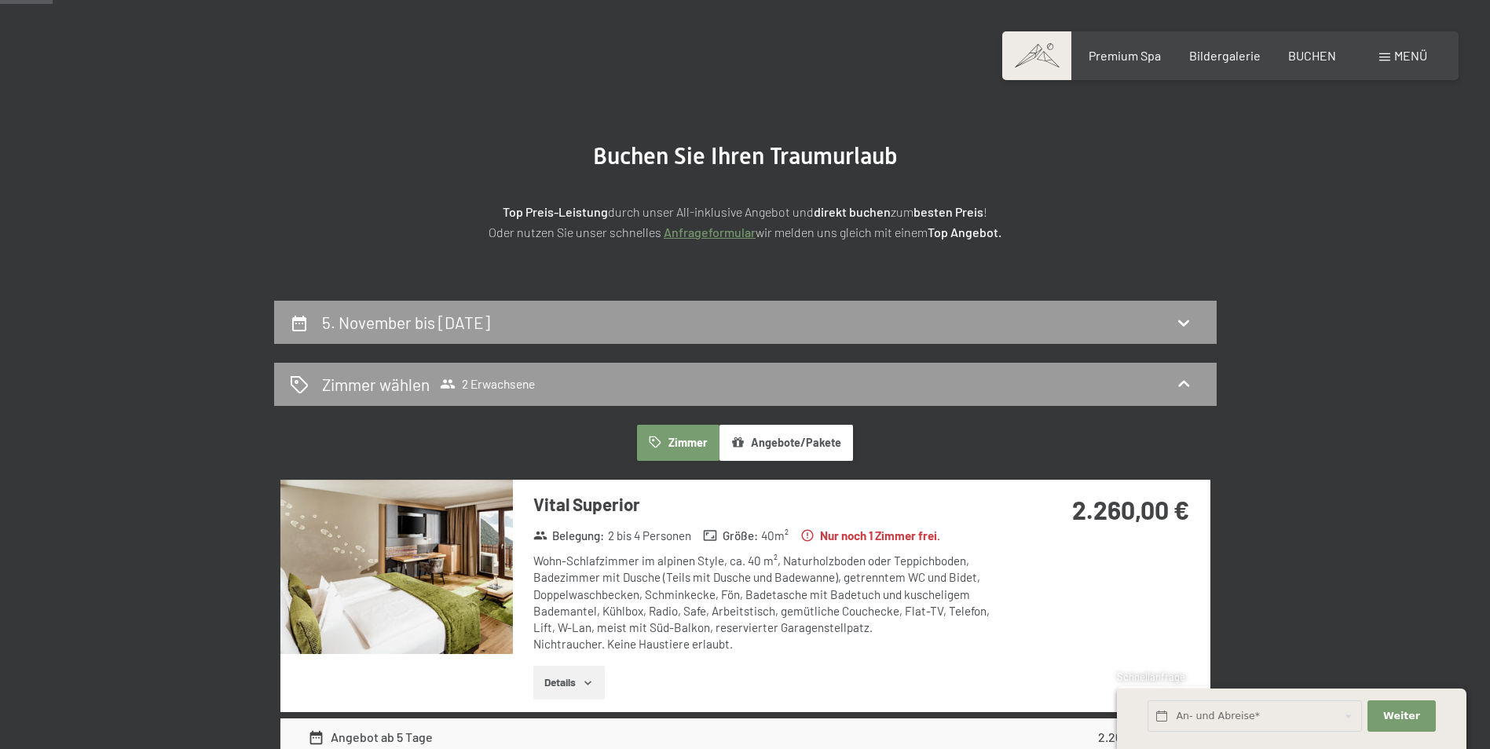
scroll to position [71, 0]
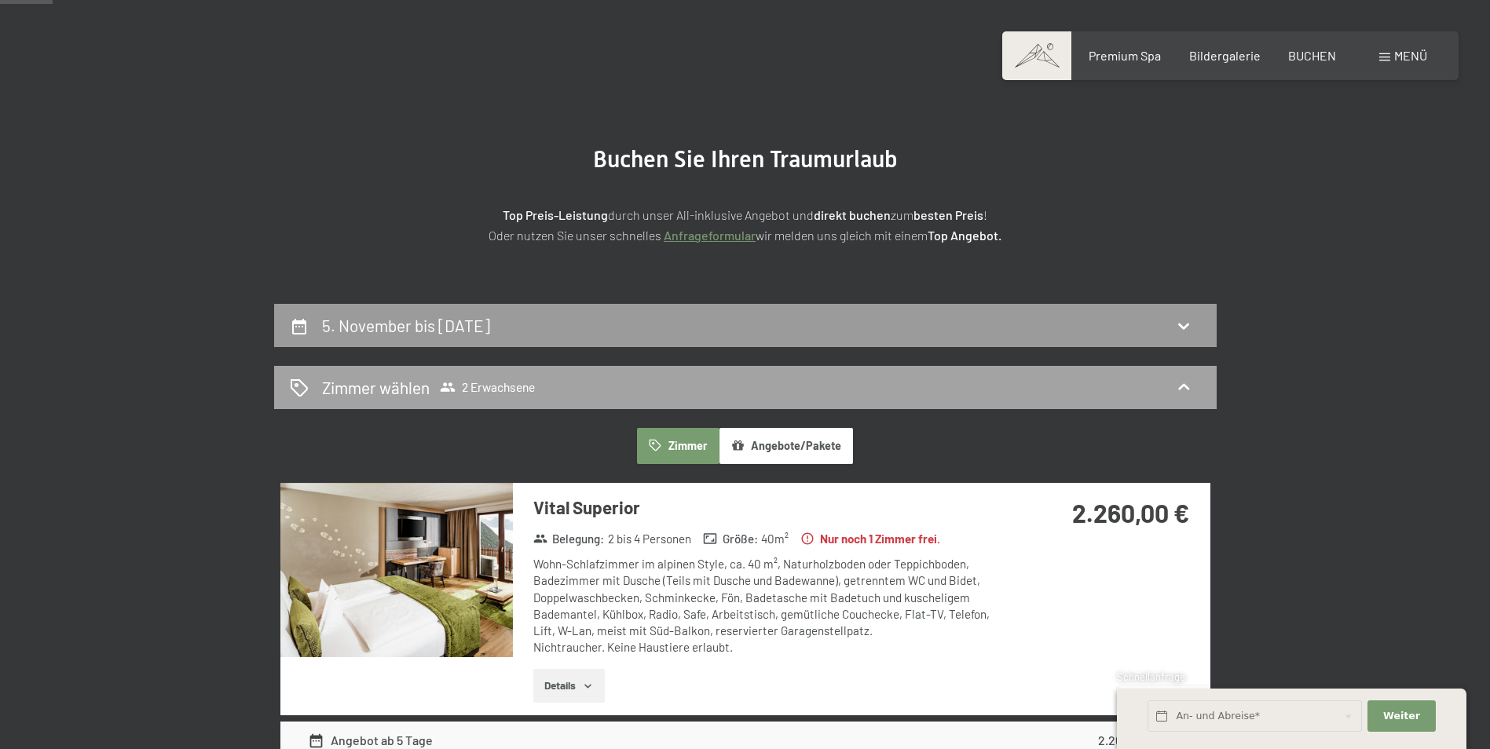
click at [1166, 382] on div "Zimmer wählen 2 Erwachsene" at bounding box center [745, 387] width 911 height 23
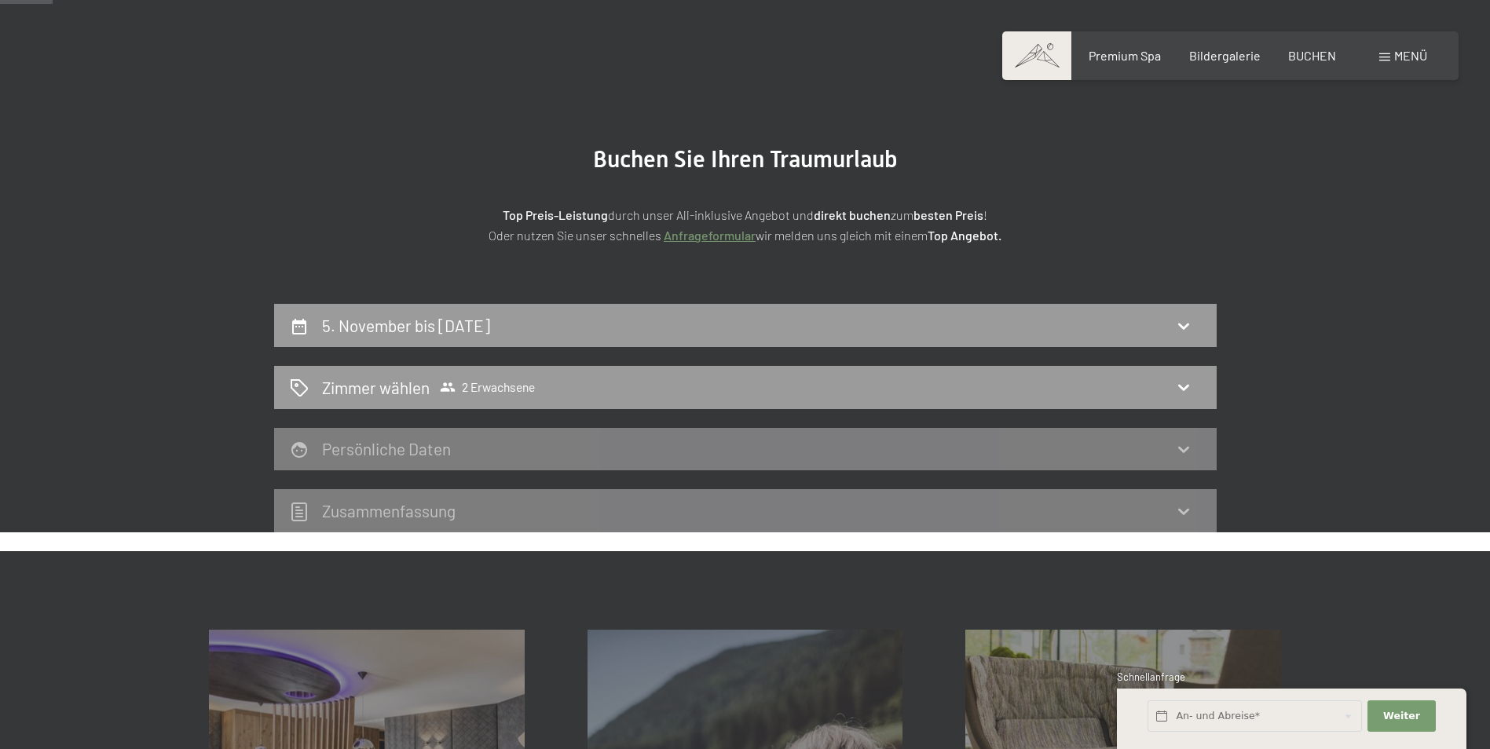
click at [506, 441] on div "Persönliche Daten" at bounding box center [745, 449] width 911 height 23
click at [427, 514] on h2 "Zusammen­fassung" at bounding box center [389, 511] width 134 height 20
